Goal: Complete application form

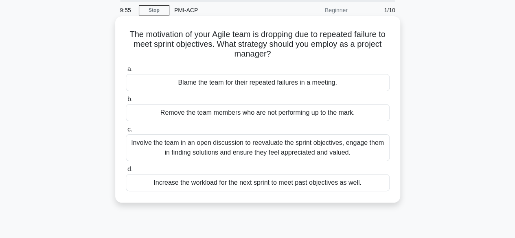
scroll to position [30, 0]
click at [247, 87] on div "Blame the team for their repeated failures in a meeting." at bounding box center [258, 82] width 264 height 17
click at [126, 72] on input "a. Blame the team for their repeated failures in a meeting." at bounding box center [126, 68] width 0 height 5
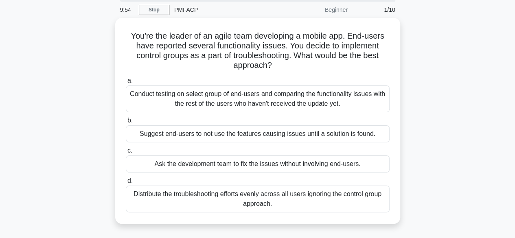
scroll to position [0, 0]
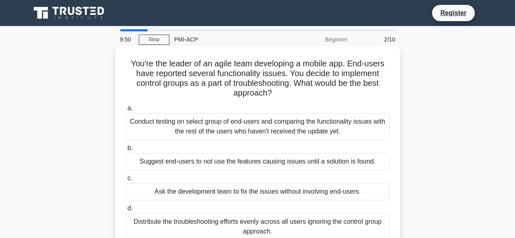
click at [164, 124] on div "Conduct testing on select group of end-users and comparing the functionality is…" at bounding box center [258, 126] width 264 height 27
click at [126, 111] on input "a. Conduct testing on select group of end-users and comparing the functionality…" at bounding box center [126, 108] width 0 height 5
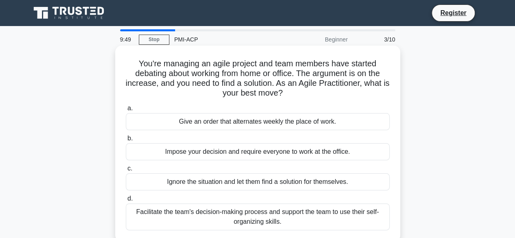
click at [176, 157] on div "Impose your decision and require everyone to work at the office." at bounding box center [258, 151] width 264 height 17
click at [126, 141] on input "b. Impose your decision and require everyone to work at the office." at bounding box center [126, 138] width 0 height 5
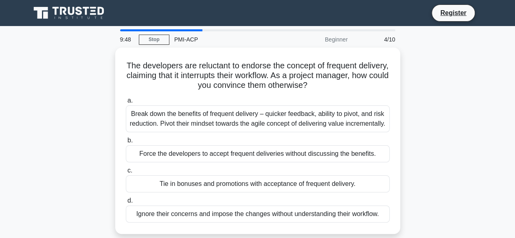
click at [176, 157] on div "Force the developers to accept frequent deliveries without discussing the benef…" at bounding box center [258, 153] width 264 height 17
click at [126, 143] on input "b. Force the developers to accept frequent deliveries without discussing the be…" at bounding box center [126, 140] width 0 height 5
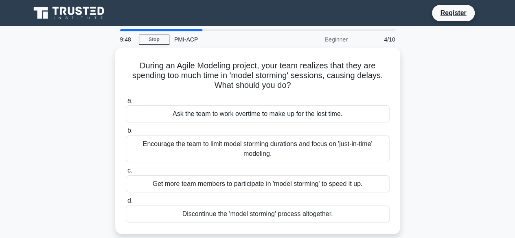
click at [176, 157] on div "Encourage the team to limit model storming durations and focus on 'just-in-time…" at bounding box center [258, 148] width 264 height 27
click at [126, 133] on input "b. Encourage the team to limit model storming durations and focus on 'just-in-t…" at bounding box center [126, 130] width 0 height 5
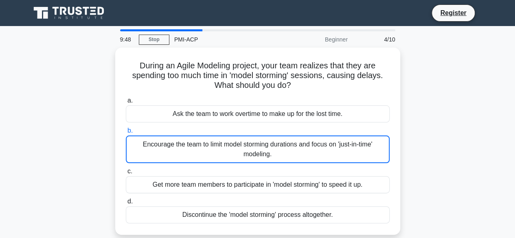
click at [176, 157] on div "Encourage the team to limit model storming durations and focus on 'just-in-time…" at bounding box center [258, 149] width 264 height 28
click at [126, 133] on input "b. Encourage the team to limit model storming durations and focus on 'just-in-t…" at bounding box center [126, 130] width 0 height 5
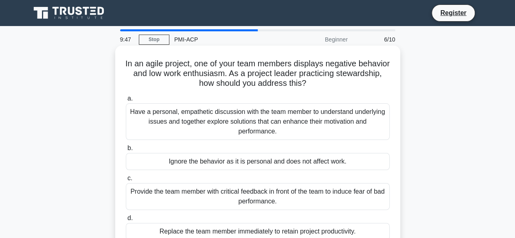
drag, startPoint x: 176, startPoint y: 157, endPoint x: 172, endPoint y: 180, distance: 23.5
click at [172, 180] on div "a. Have a personal, empathetic discussion with the team member to understand un…" at bounding box center [257, 167] width 273 height 150
click at [172, 180] on label "c. Provide the team member with critical feedback in front of the team to induc…" at bounding box center [258, 191] width 264 height 37
click at [126, 180] on input "c. Provide the team member with critical feedback in front of the team to induc…" at bounding box center [126, 178] width 0 height 5
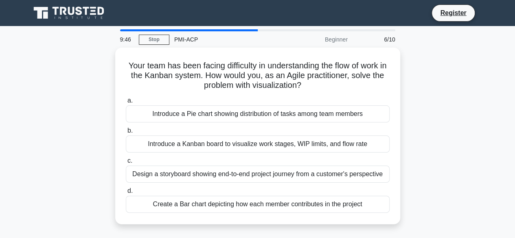
click at [172, 180] on div "Design a storyboard showing end-to-end project journey from a customer's perspe…" at bounding box center [258, 174] width 264 height 17
click at [126, 164] on input "c. Design a storyboard showing end-to-end project journey from a customer's per…" at bounding box center [126, 160] width 0 height 5
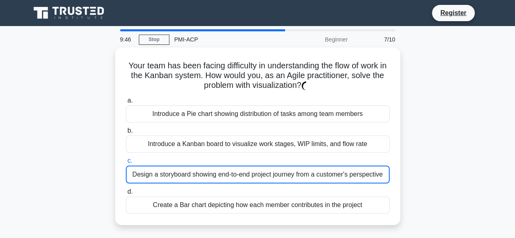
click at [172, 180] on div "Design a storyboard showing end-to-end project journey from a customer's perspe…" at bounding box center [258, 175] width 264 height 18
click at [126, 164] on input "c. Design a storyboard showing end-to-end project journey from a customer's per…" at bounding box center [126, 160] width 0 height 5
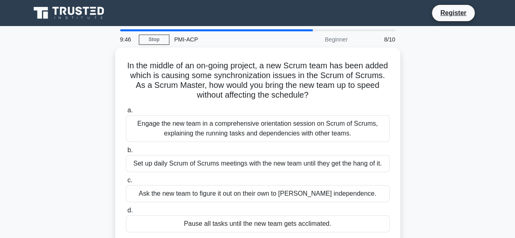
click at [172, 180] on label "c. Ask the new team to figure it out on their own to foster independence." at bounding box center [258, 188] width 264 height 27
click at [126, 180] on input "c. Ask the new team to figure it out on their own to foster independence." at bounding box center [126, 180] width 0 height 5
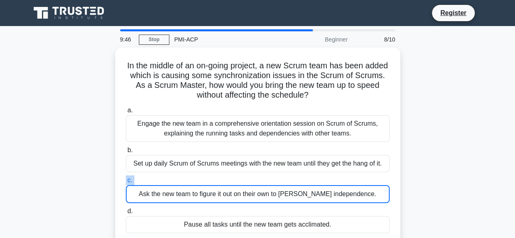
click at [172, 180] on label "c. Ask the new team to figure it out on their own to foster independence." at bounding box center [258, 189] width 264 height 28
click at [126, 180] on input "c. Ask the new team to figure it out on their own to foster independence." at bounding box center [126, 180] width 0 height 5
click at [172, 180] on label "c. Ask the new team to figure it out on their own to foster independence." at bounding box center [258, 189] width 264 height 28
click at [126, 180] on input "c. Ask the new team to figure it out on their own to foster independence." at bounding box center [126, 180] width 0 height 5
click at [172, 180] on label "c. Ask the new team to figure it out on their own to foster independence." at bounding box center [258, 189] width 264 height 28
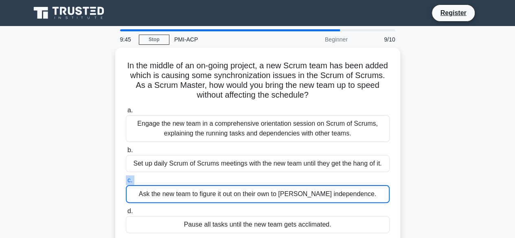
click at [126, 180] on input "c. Ask the new team to figure it out on their own to foster independence." at bounding box center [126, 180] width 0 height 5
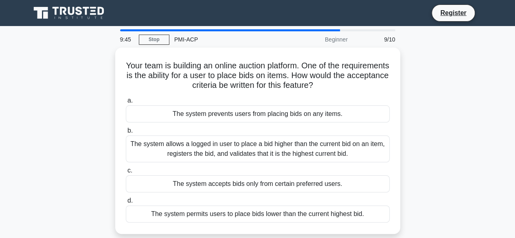
click at [172, 180] on div "The system accepts bids only from certain preferred users." at bounding box center [258, 183] width 264 height 17
click at [126, 173] on input "c. The system accepts bids only from certain preferred users." at bounding box center [126, 170] width 0 height 5
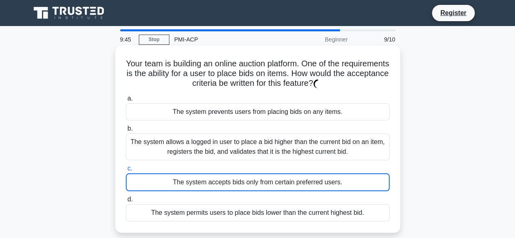
drag, startPoint x: 172, startPoint y: 180, endPoint x: 197, endPoint y: 167, distance: 28.2
click at [197, 167] on label "c. The system accepts bids only from certain preferred users." at bounding box center [258, 178] width 264 height 28
click at [126, 167] on input "c. The system accepts bids only from certain preferred users." at bounding box center [126, 168] width 0 height 5
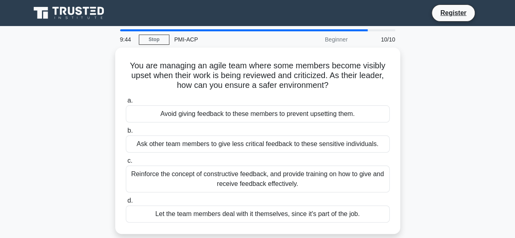
click at [197, 167] on div "Reinforce the concept of constructive feedback, and provide training on how to …" at bounding box center [258, 179] width 264 height 27
click at [126, 164] on input "c. Reinforce the concept of constructive feedback, and provide training on how …" at bounding box center [126, 160] width 0 height 5
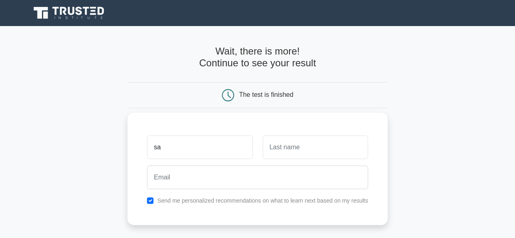
type input "sa"
click at [279, 147] on input "text" at bounding box center [314, 147] width 105 height 24
type input "d"
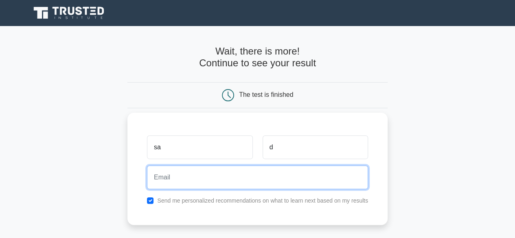
click at [242, 169] on input "email" at bounding box center [257, 178] width 221 height 24
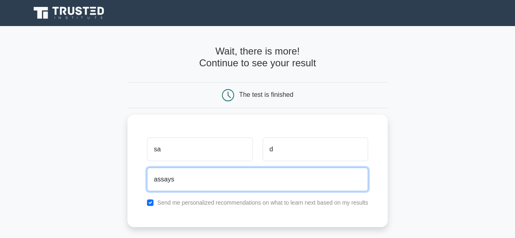
type input "assays"
